Goal: Information Seeking & Learning: Learn about a topic

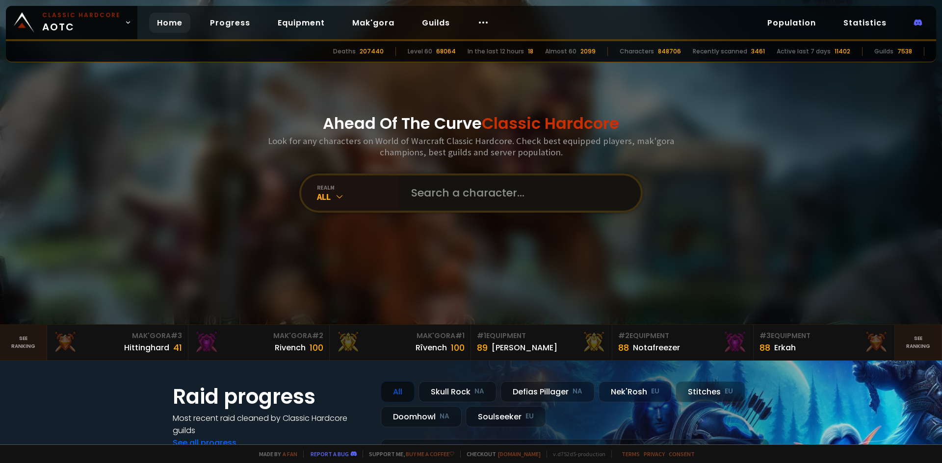
click at [431, 205] on input "text" at bounding box center [517, 193] width 224 height 35
paste input "Kacktengou"
type input "Kacktengou"
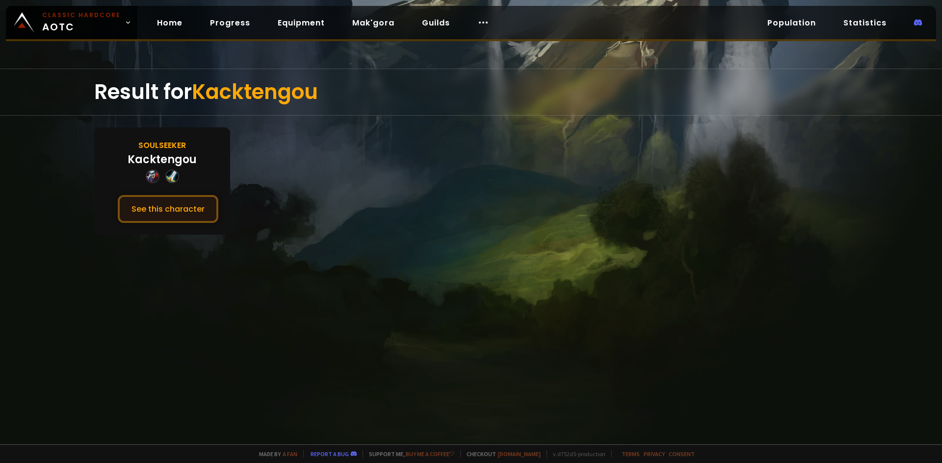
click at [151, 209] on button "See this character" at bounding box center [168, 209] width 101 height 28
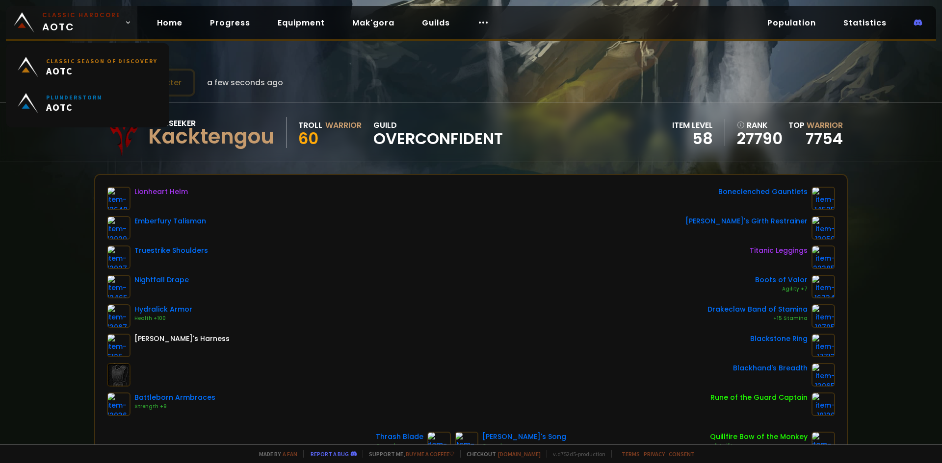
click at [55, 22] on span "Classic Hardcore AOTC" at bounding box center [81, 23] width 78 height 24
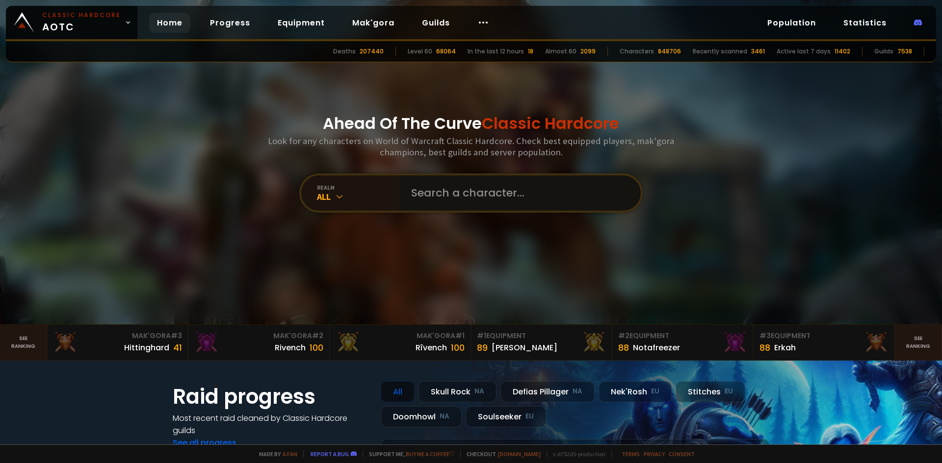
click at [520, 187] on input "text" at bounding box center [517, 193] width 224 height 35
type input "endless"
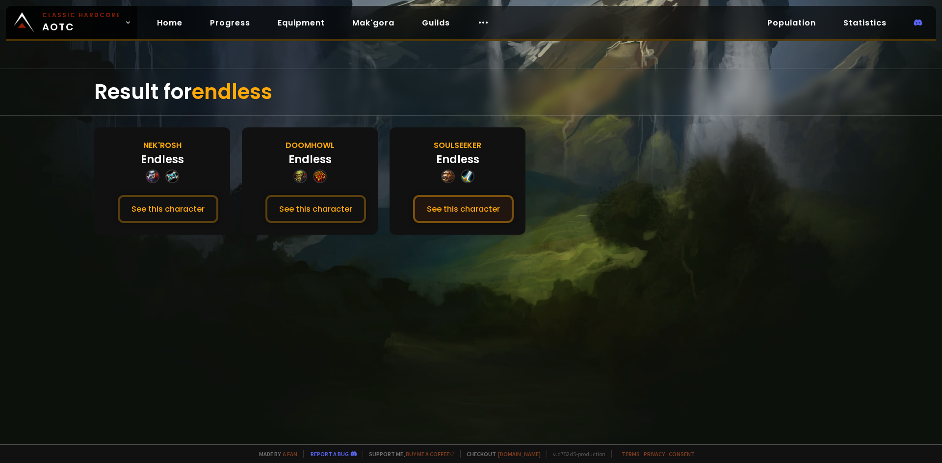
click at [447, 202] on button "See this character" at bounding box center [463, 209] width 101 height 28
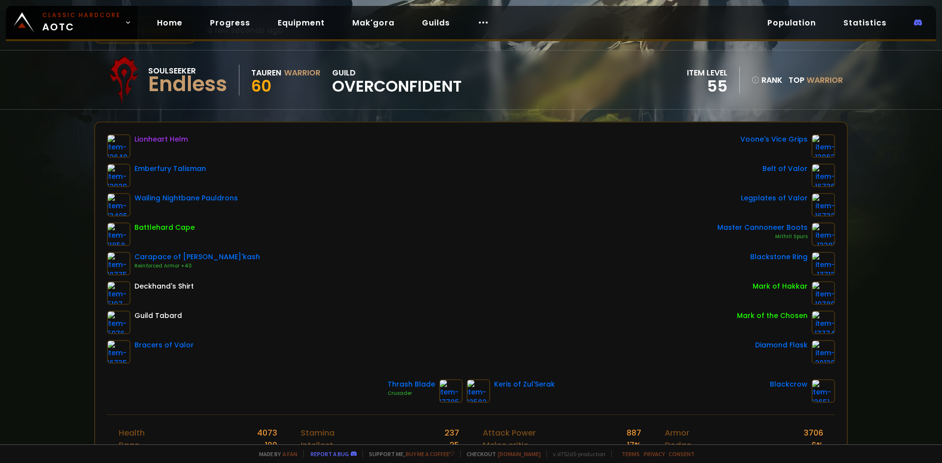
scroll to position [49, 0]
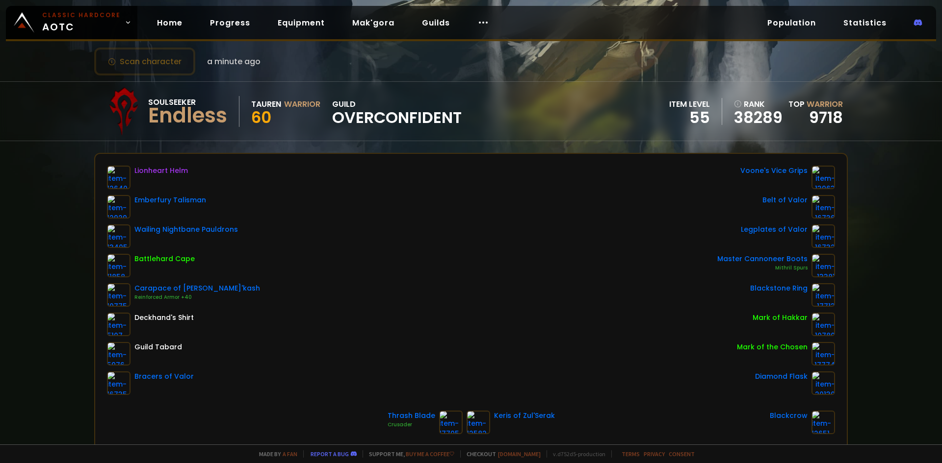
scroll to position [49, 0]
